Goal: Information Seeking & Learning: Learn about a topic

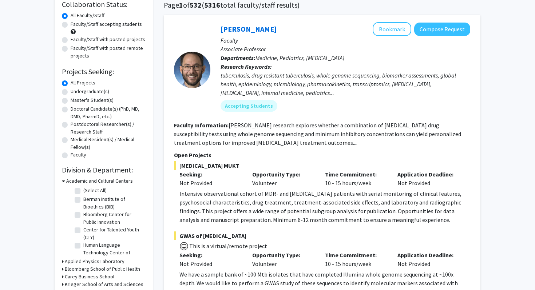
scroll to position [60, 0]
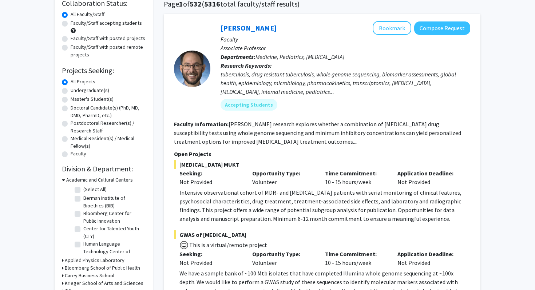
click at [104, 92] on label "Undergraduate(s)" at bounding box center [90, 91] width 39 height 8
click at [75, 91] on input "Undergraduate(s)" at bounding box center [73, 89] width 5 height 5
radio input "true"
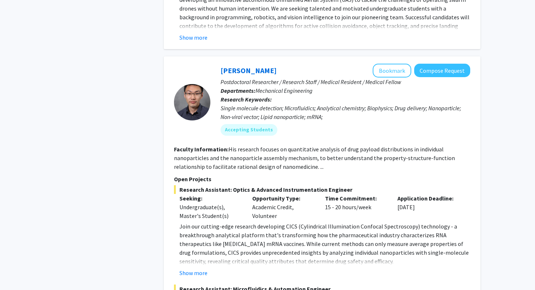
scroll to position [2015, 0]
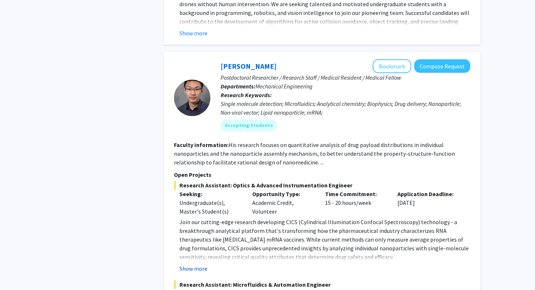
click at [198, 264] on button "Show more" at bounding box center [193, 268] width 28 height 9
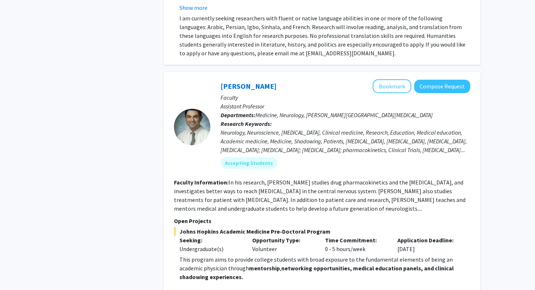
scroll to position [2984, 0]
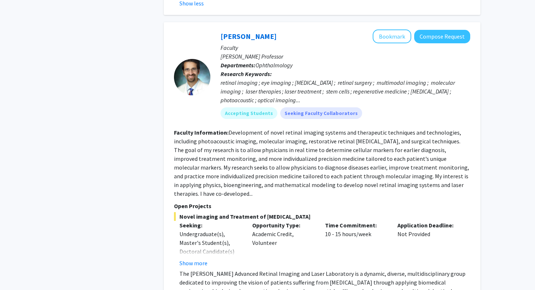
scroll to position [3592, 0]
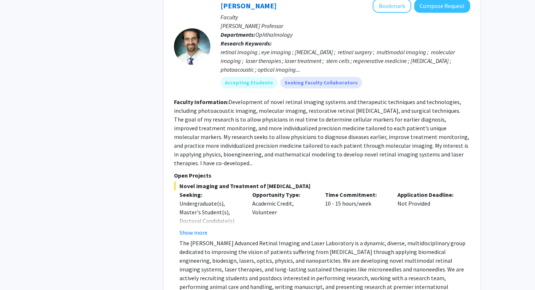
scroll to position [3620, 0]
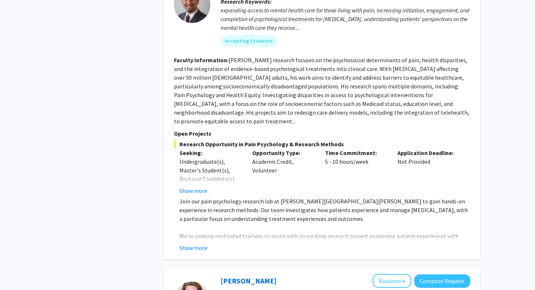
scroll to position [307, 0]
click at [200, 243] on button "Show more" at bounding box center [193, 247] width 28 height 9
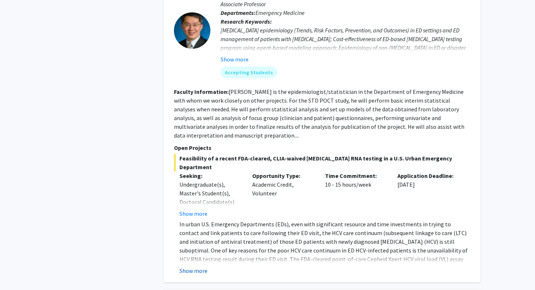
scroll to position [996, 0]
click at [198, 266] on button "Show more" at bounding box center [193, 270] width 28 height 9
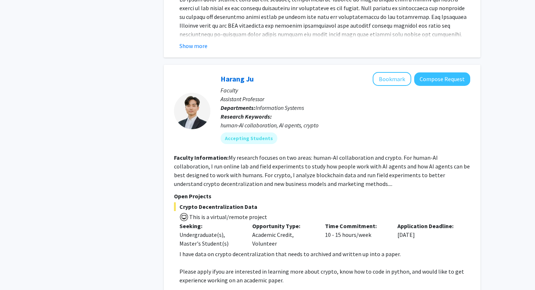
scroll to position [1894, 0]
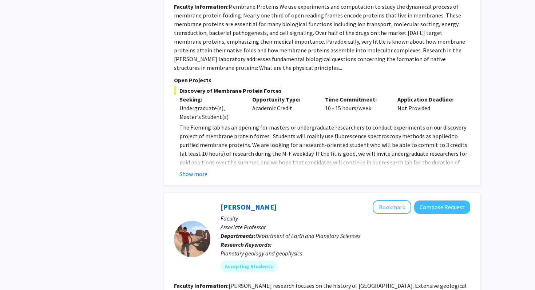
scroll to position [1371, 0]
